Goal: Task Accomplishment & Management: Manage account settings

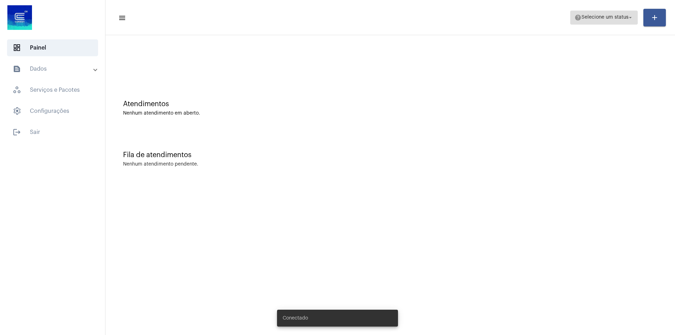
click at [624, 17] on span "Selecione um status" at bounding box center [604, 17] width 47 height 5
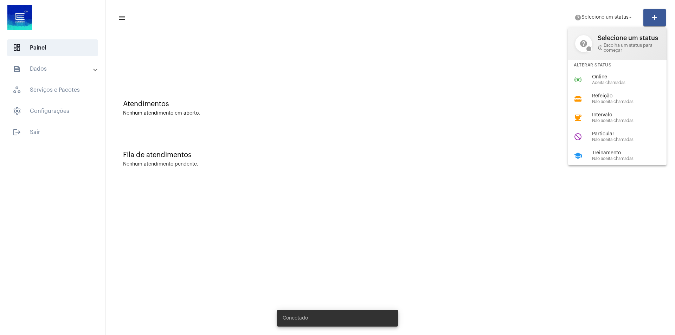
click at [602, 150] on div "school Treinamento Não aceita chamadas" at bounding box center [623, 155] width 110 height 19
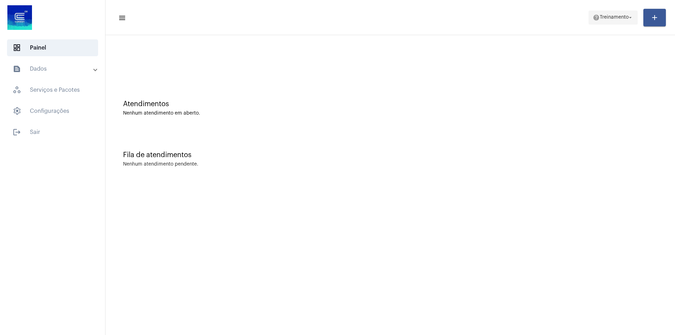
click at [594, 20] on mat-icon "help" at bounding box center [595, 17] width 7 height 7
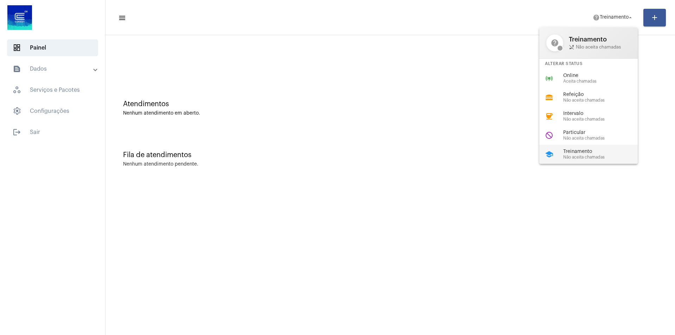
click at [579, 152] on span "Treinamento" at bounding box center [603, 151] width 80 height 5
